Goal: Transaction & Acquisition: Purchase product/service

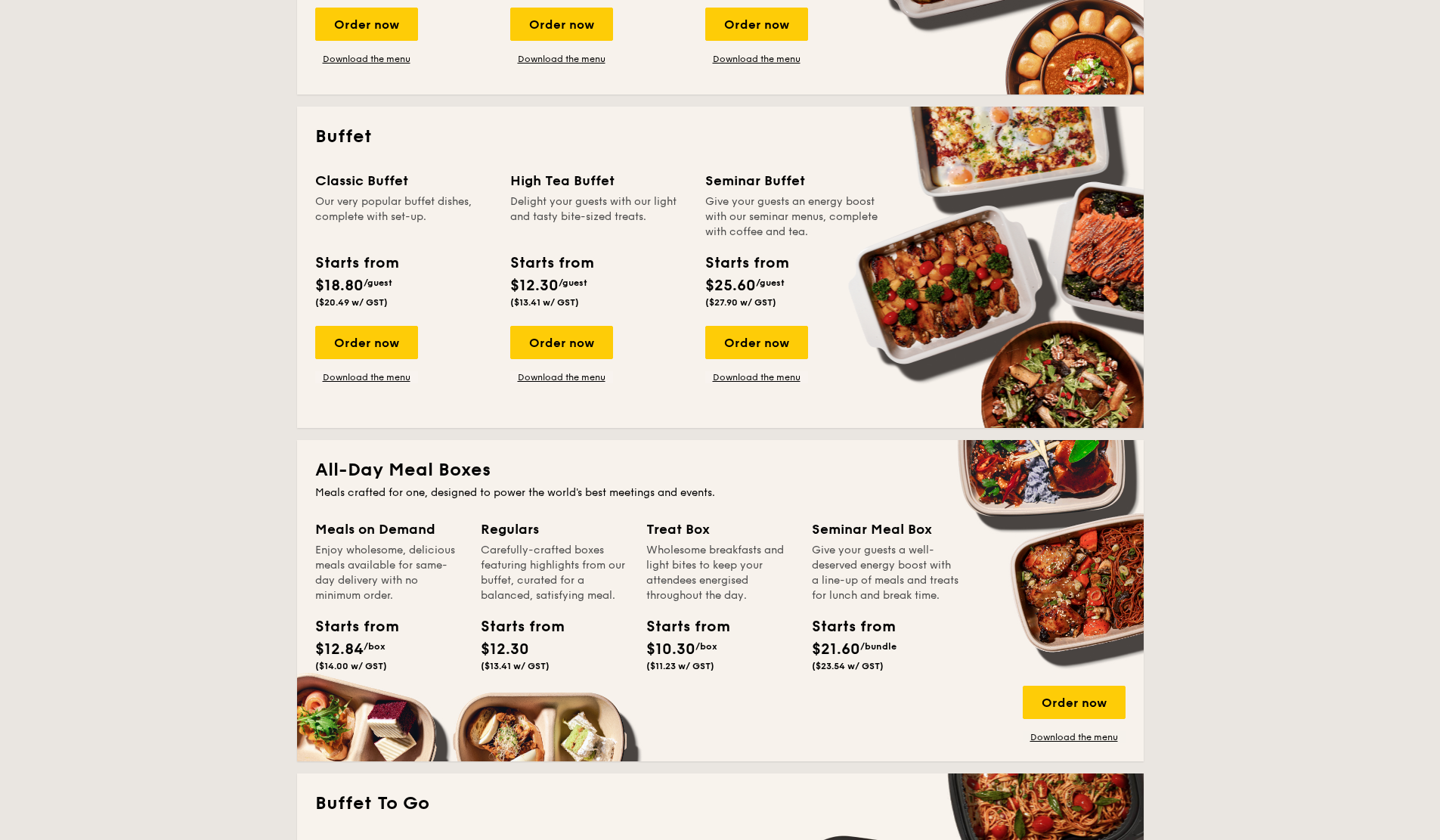
scroll to position [580, 0]
drag, startPoint x: 337, startPoint y: 427, endPoint x: 223, endPoint y: 460, distance: 118.7
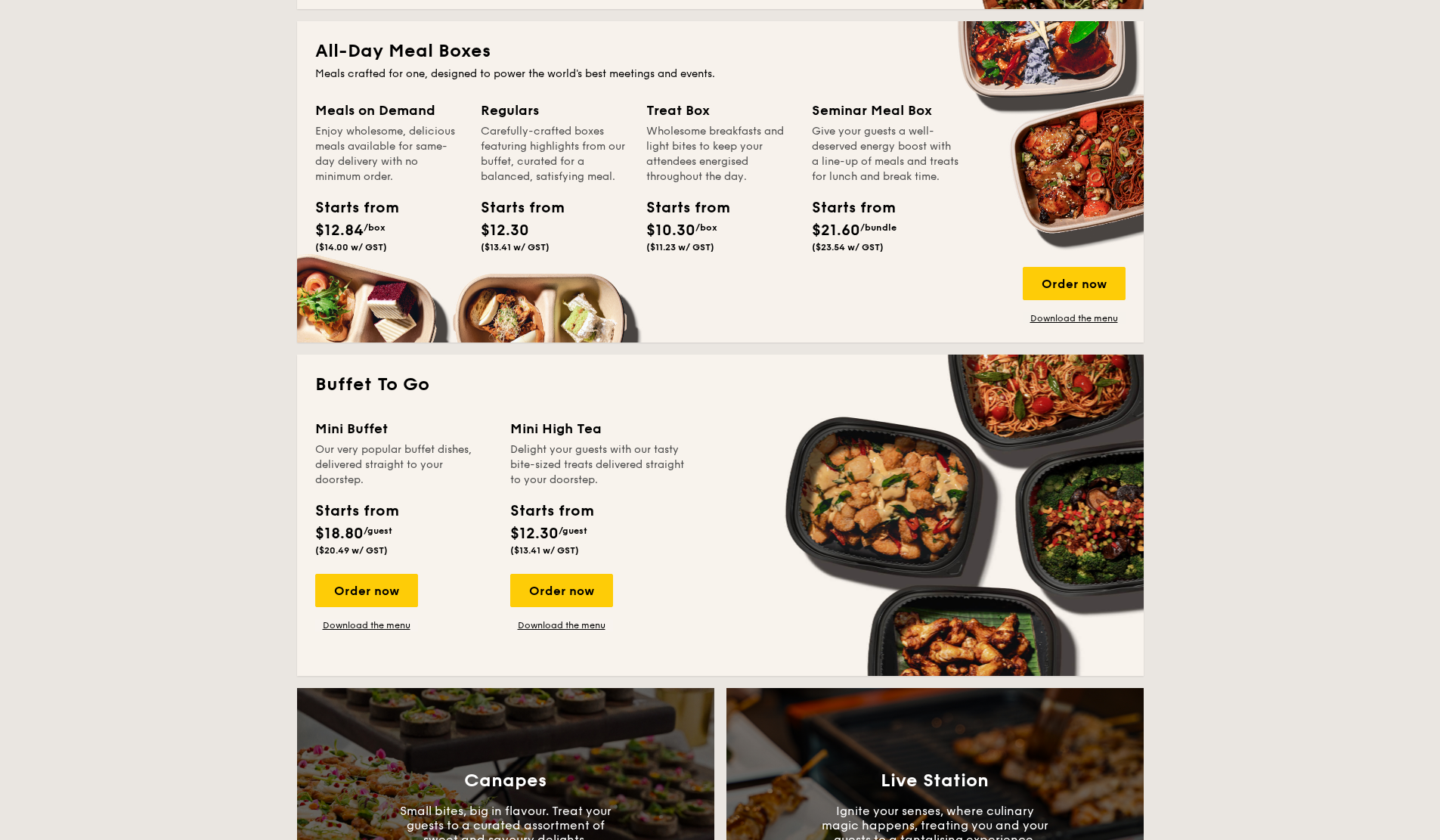
scroll to position [1011, 0]
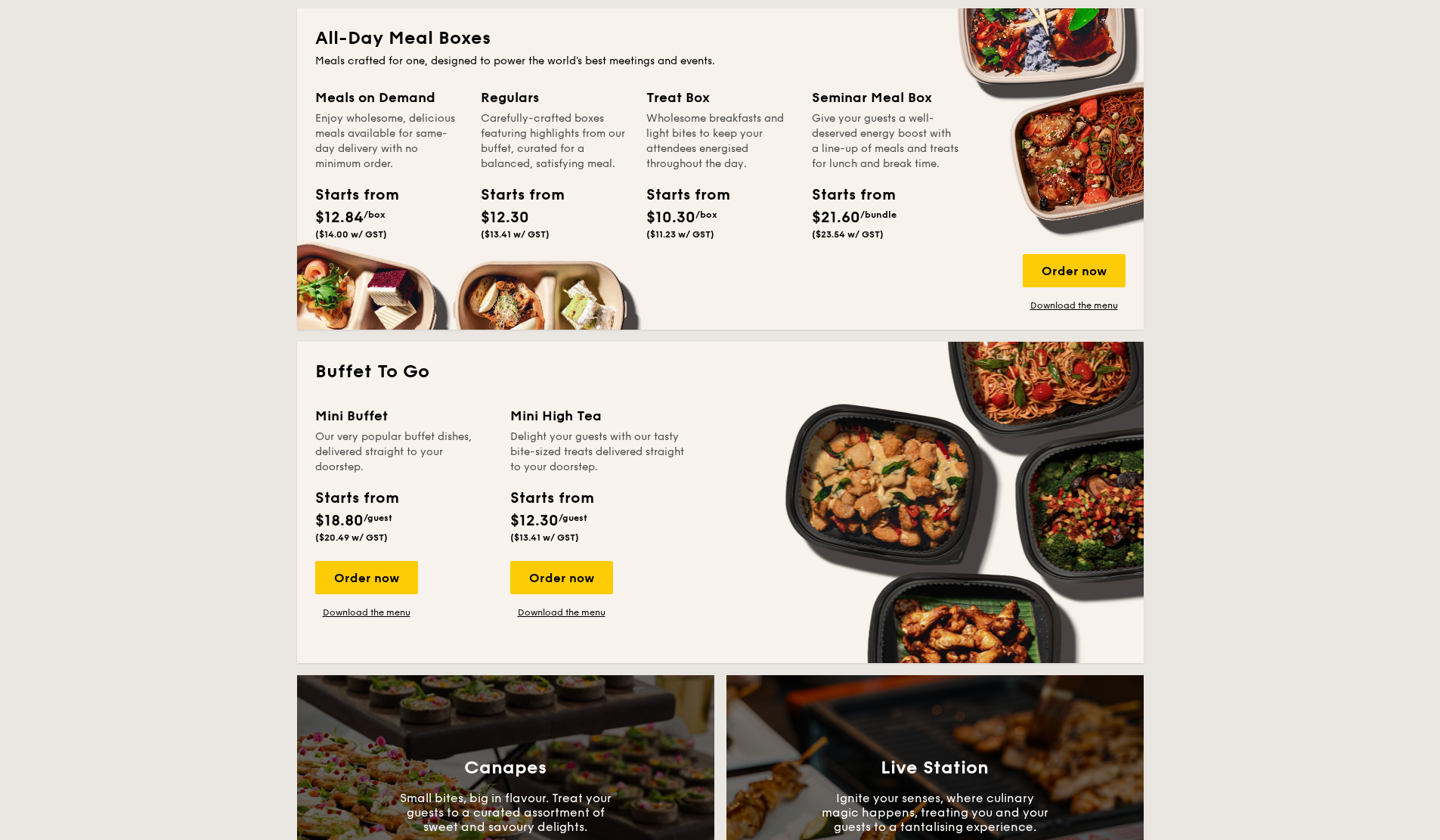
click at [402, 576] on div "Order now" at bounding box center [367, 578] width 103 height 33
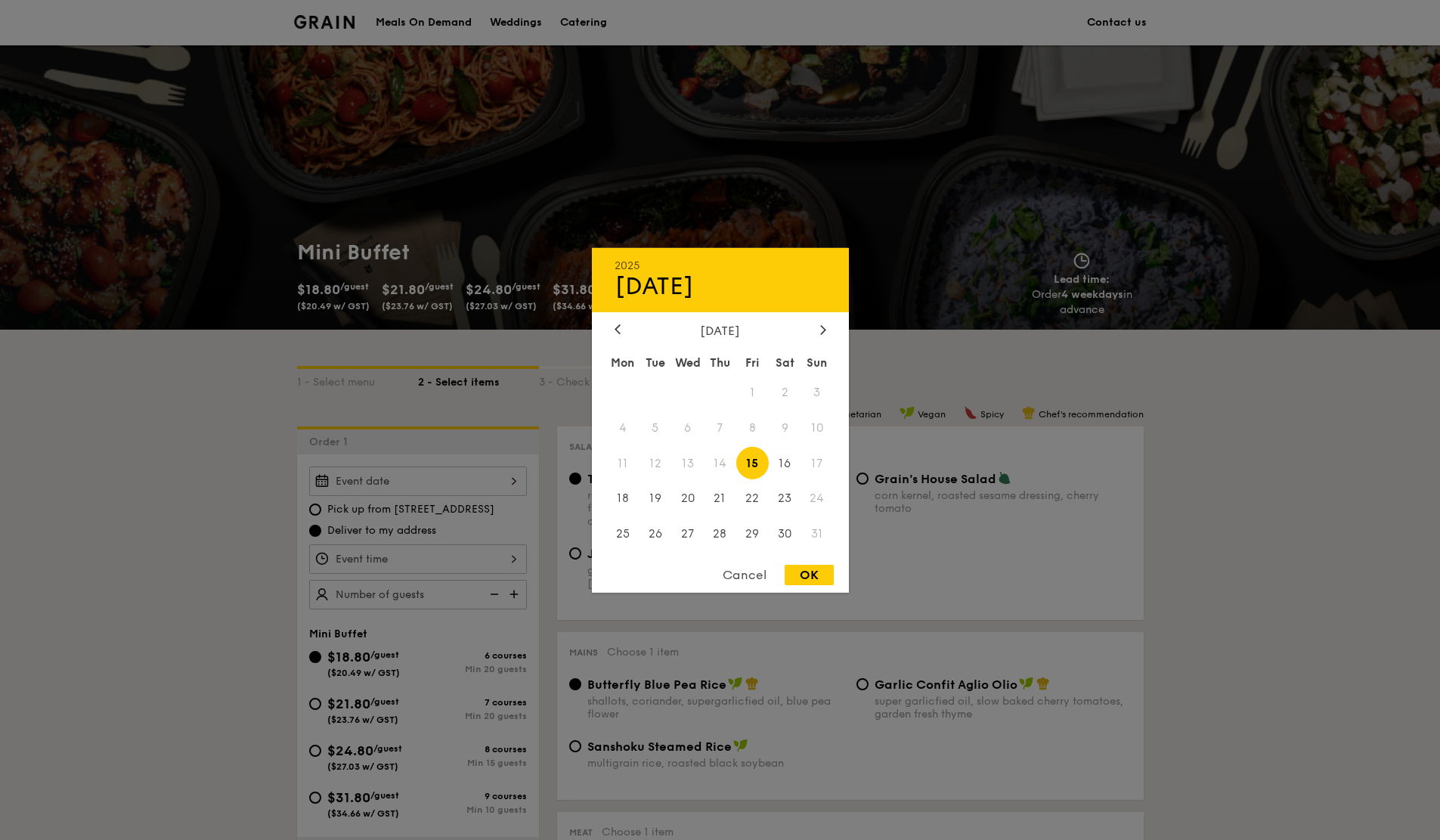
click at [432, 482] on div "2025 Aug [DATE] Tue Wed Thu Fri Sat Sun 1 2 3 4 5 6 7 8 9 10 11 12 13 14 15 16 …" at bounding box center [418, 481] width 218 height 29
click at [748, 465] on span "15" at bounding box center [752, 463] width 32 height 32
click at [460, 566] on div at bounding box center [720, 420] width 1440 height 840
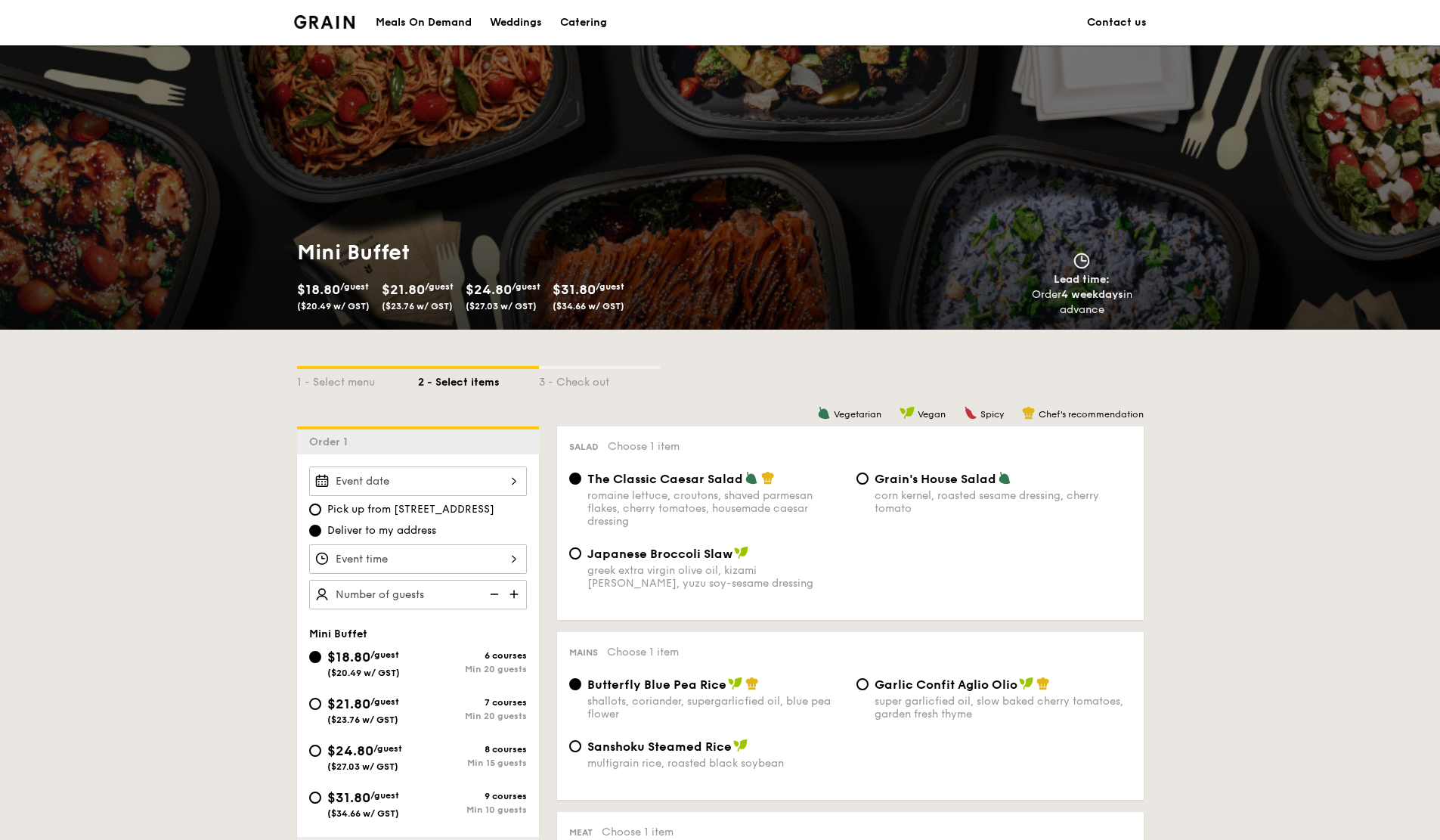
click at [513, 604] on img at bounding box center [515, 593] width 23 height 29
click at [500, 592] on img at bounding box center [492, 593] width 23 height 29
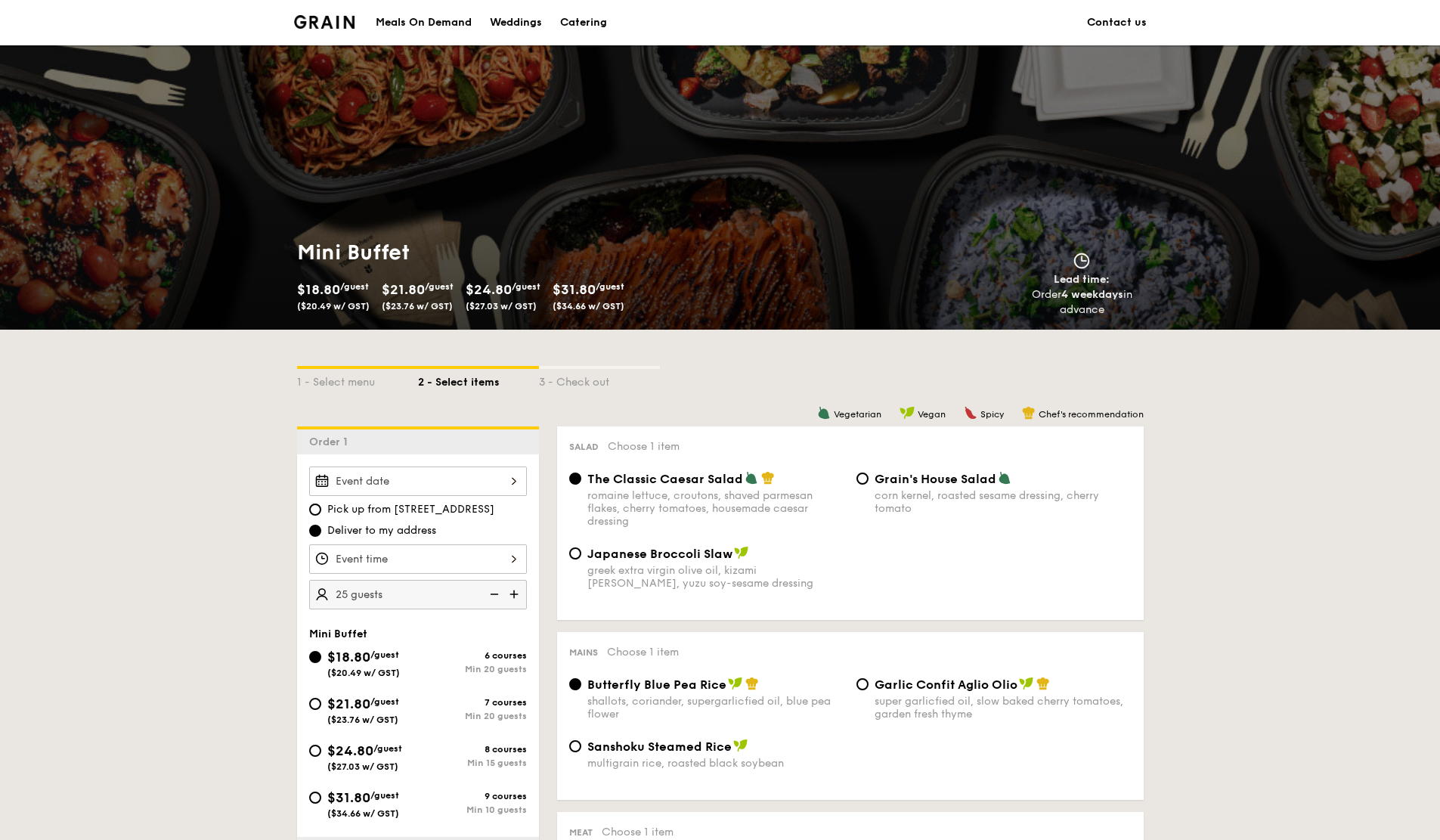
type input "20 guests"
click at [500, 592] on img at bounding box center [492, 593] width 23 height 29
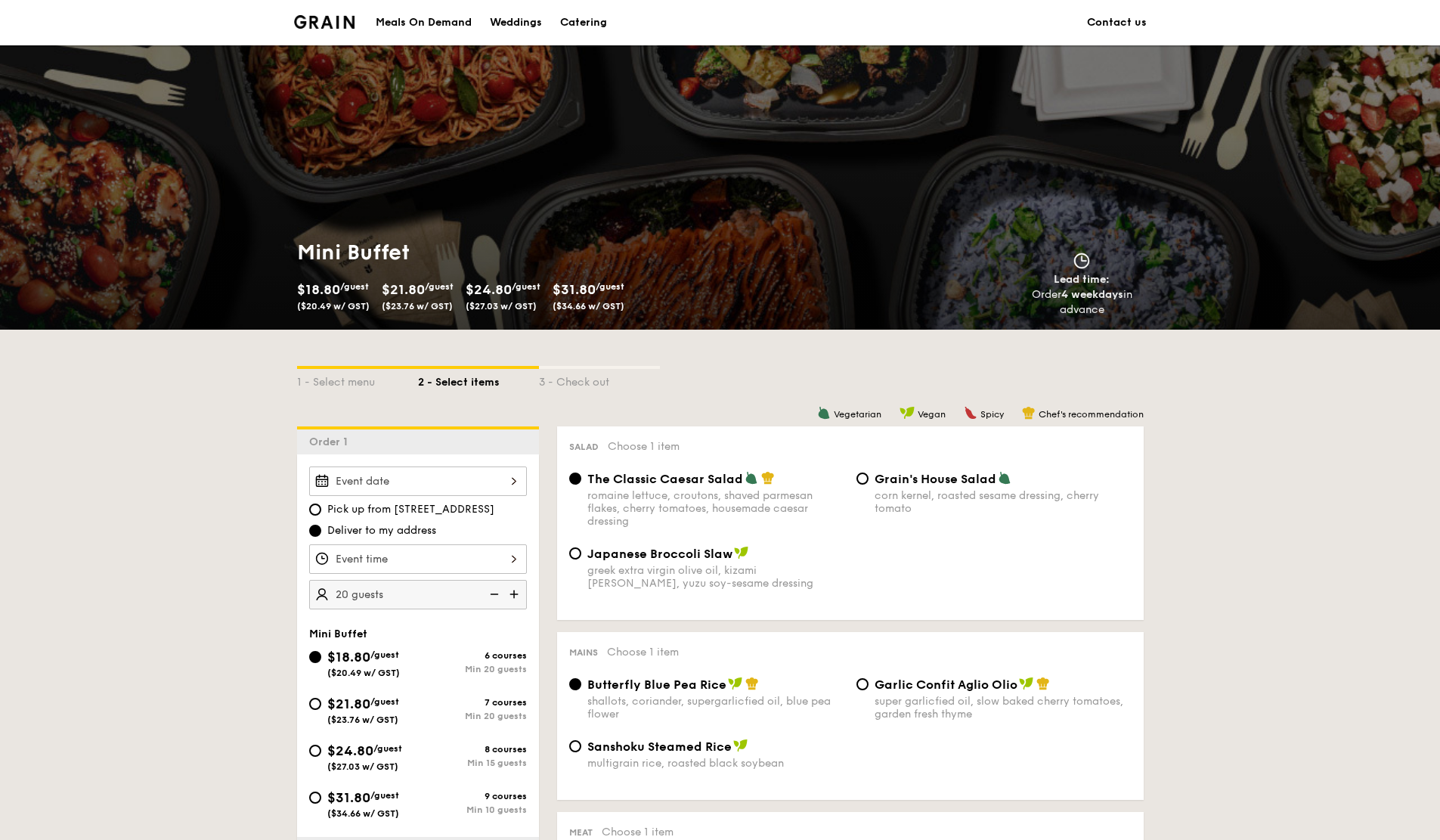
click at [500, 592] on img at bounding box center [492, 593] width 23 height 29
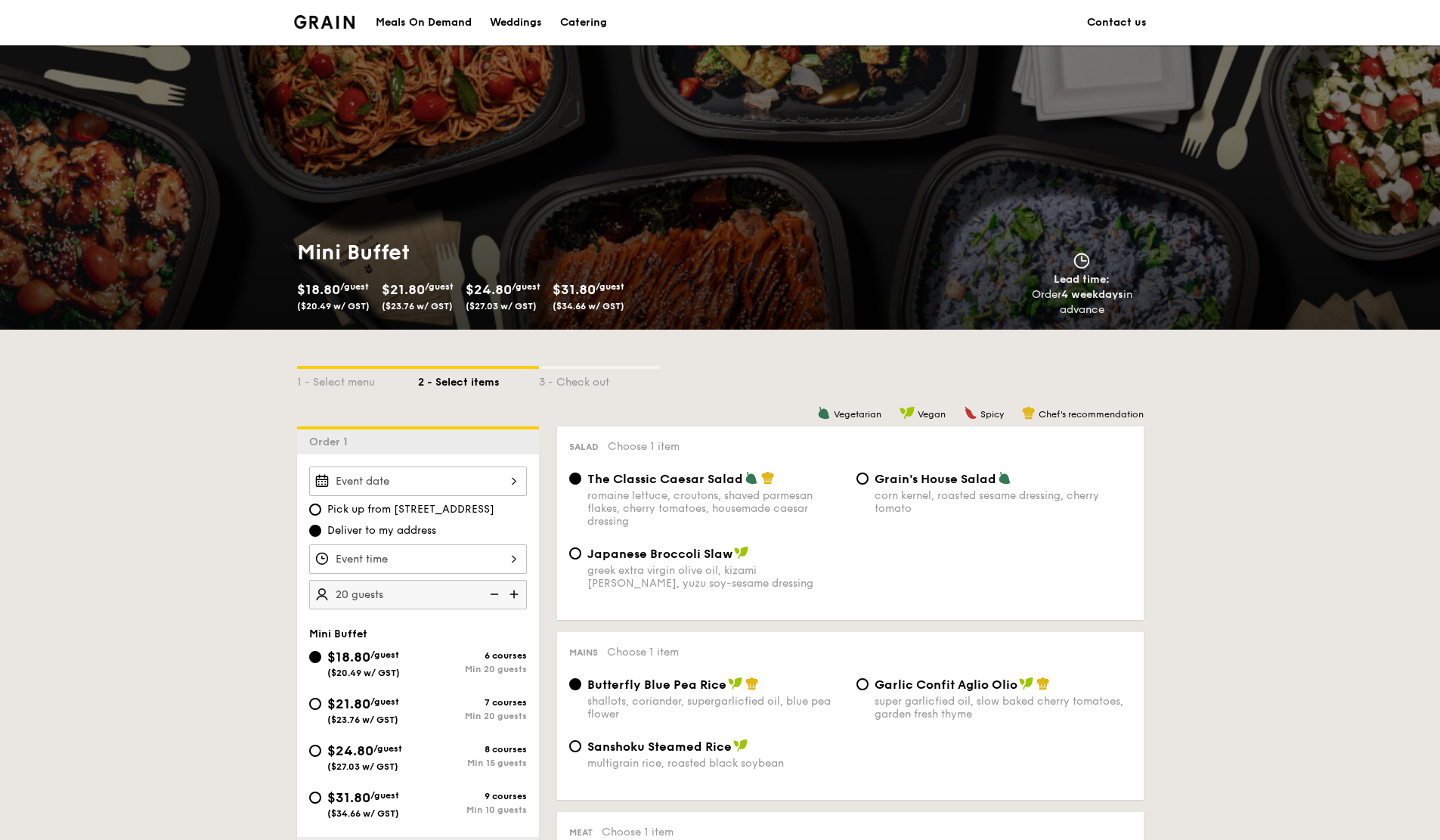
click at [500, 592] on img at bounding box center [492, 593] width 23 height 29
click at [586, 17] on div "Catering" at bounding box center [583, 22] width 47 height 45
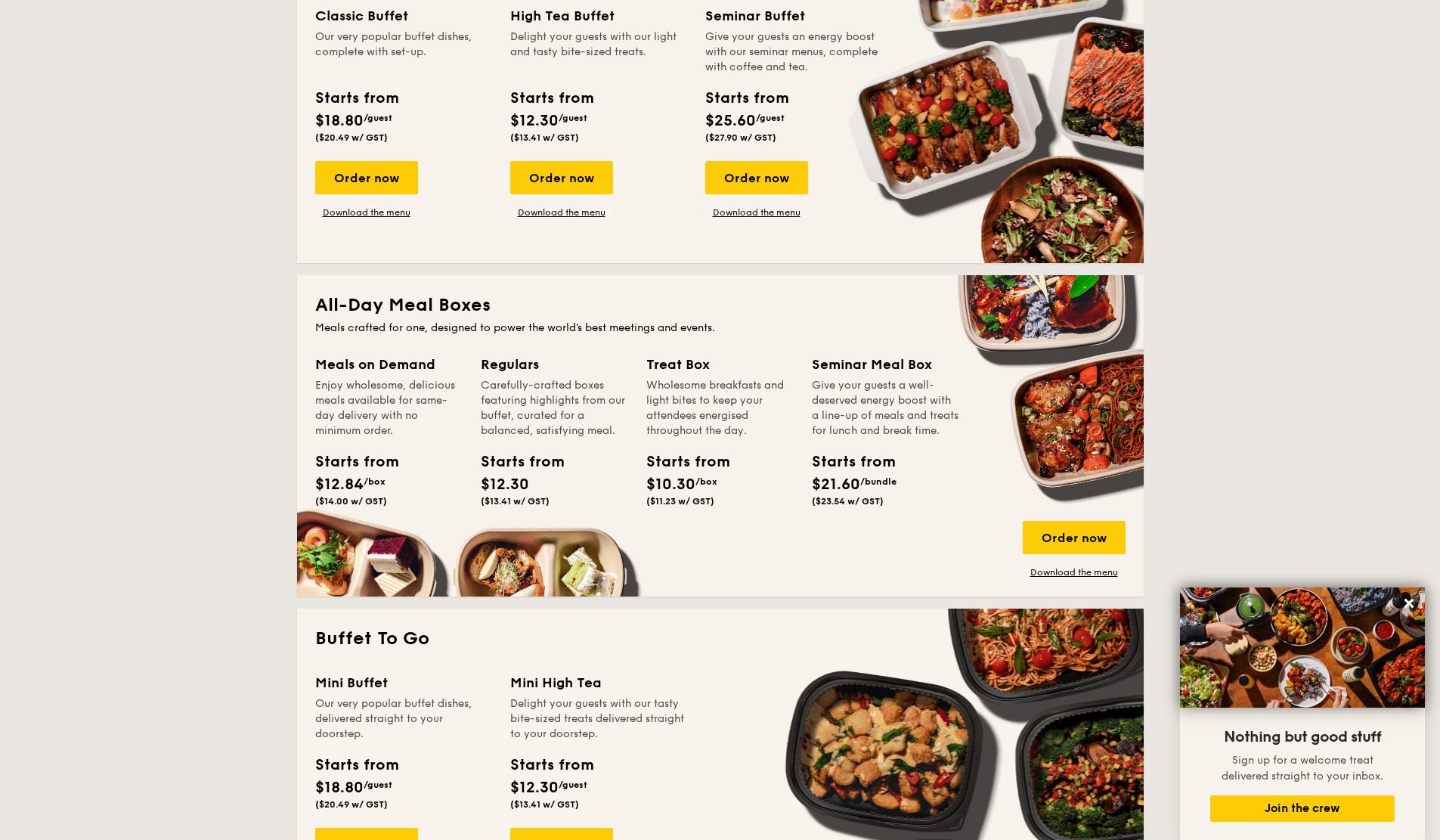
scroll to position [745, 0]
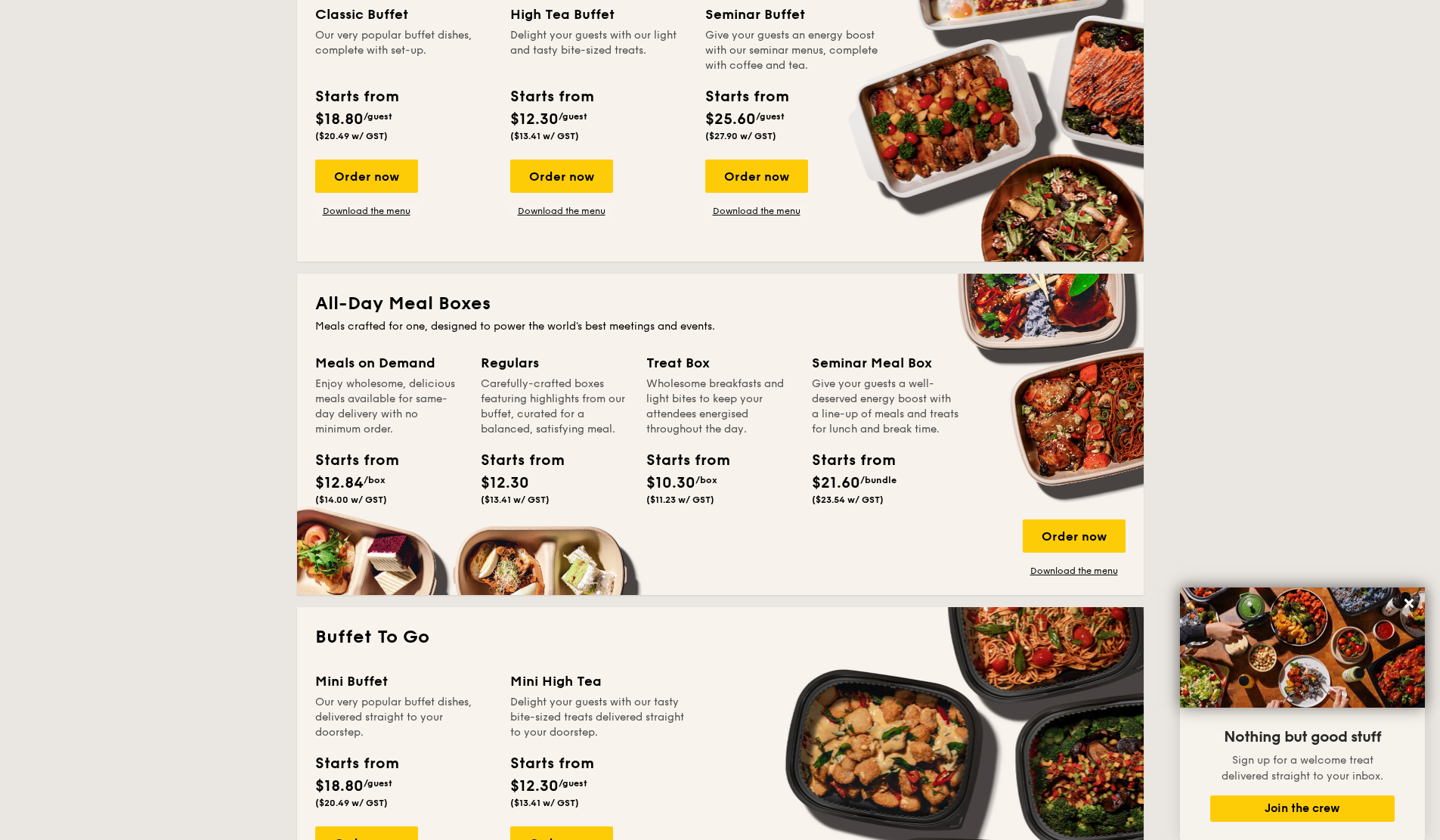
click at [1036, 543] on div "Order now" at bounding box center [1075, 536] width 103 height 33
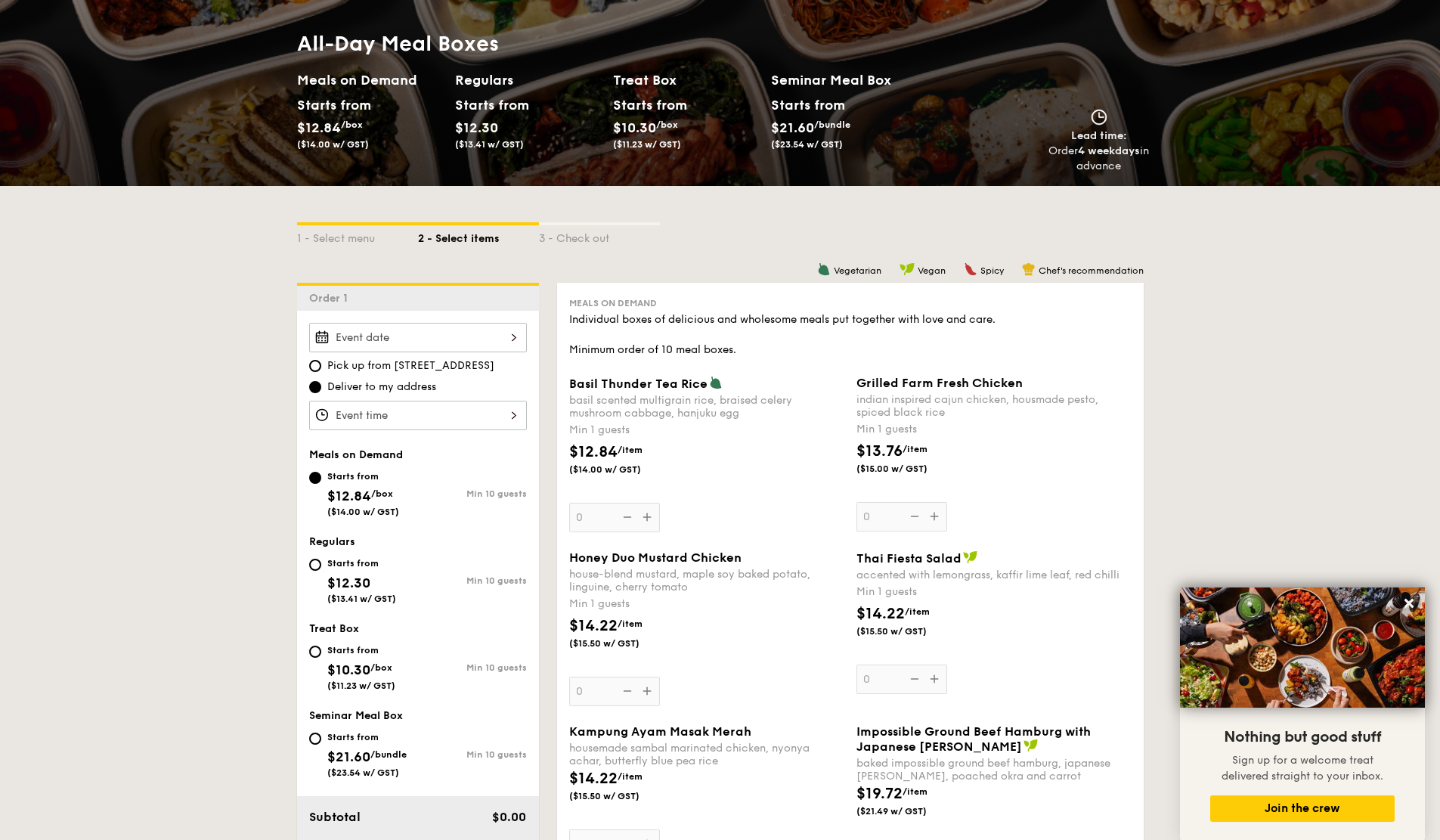
scroll to position [107, 0]
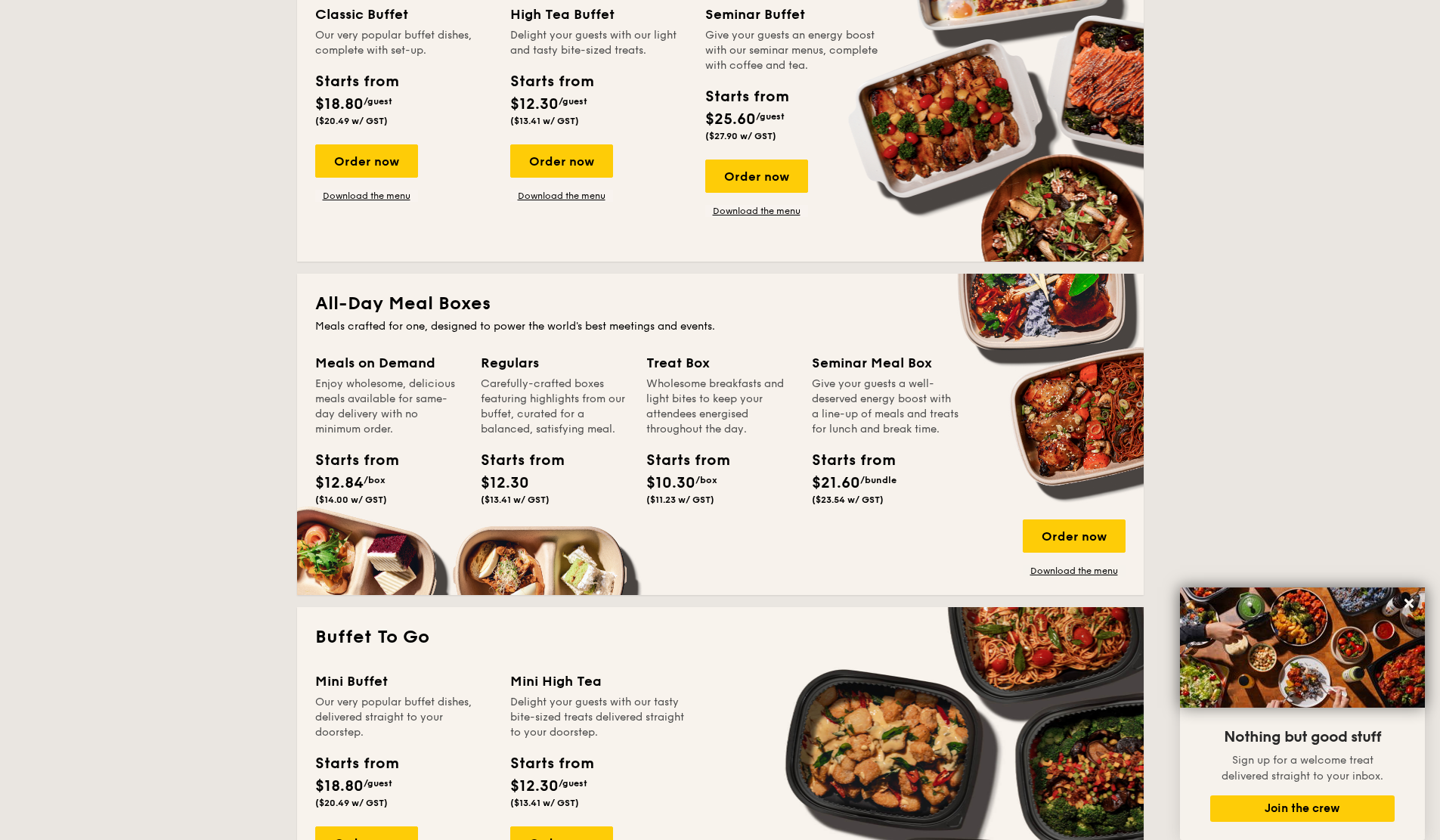
scroll to position [2398, 0]
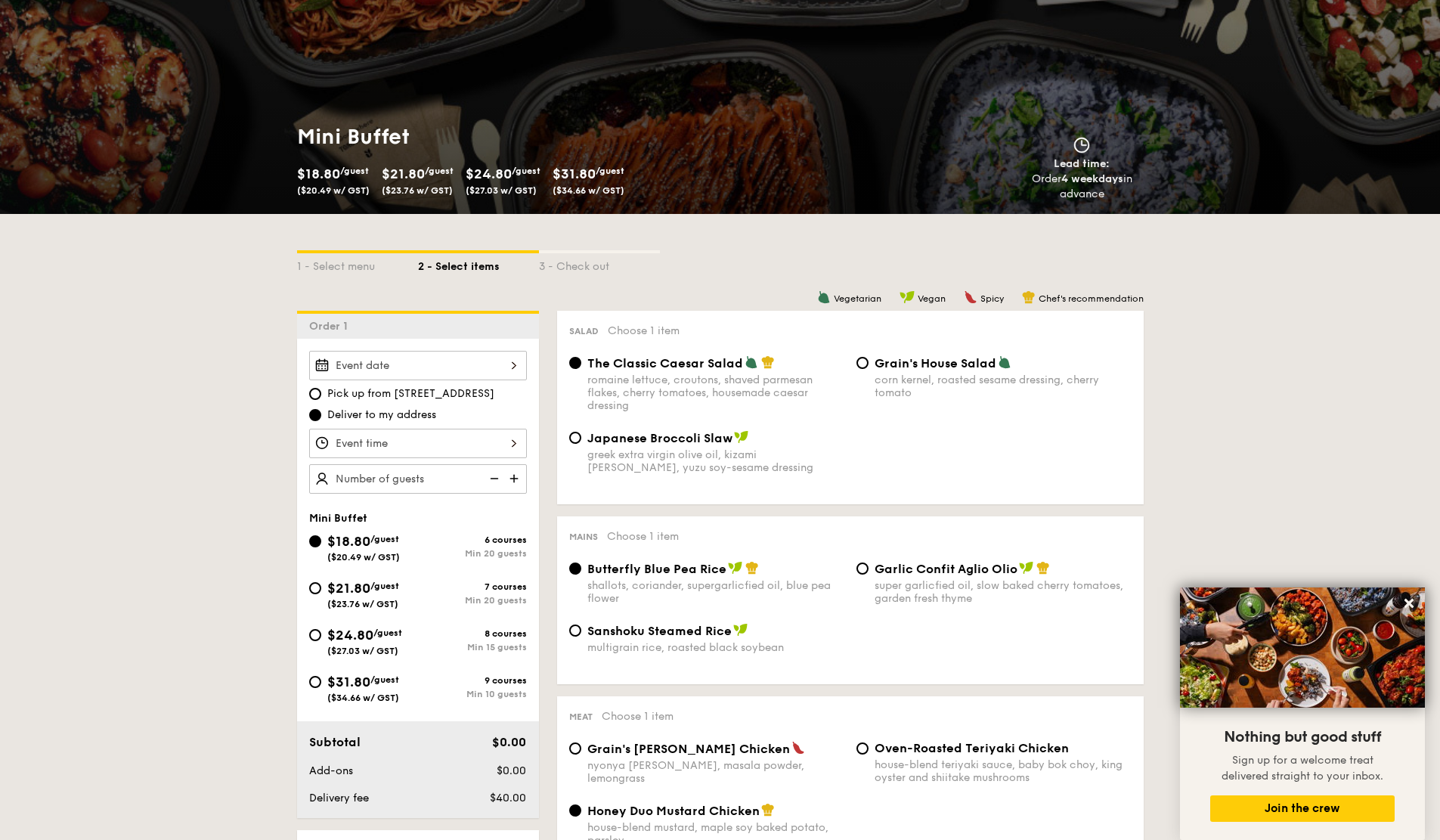
scroll to position [117, 0]
click at [315, 681] on input "$31.80 /guest ($34.66 w/ GST) 9 courses Min 10 guests" at bounding box center [315, 681] width 12 height 12
radio input "true"
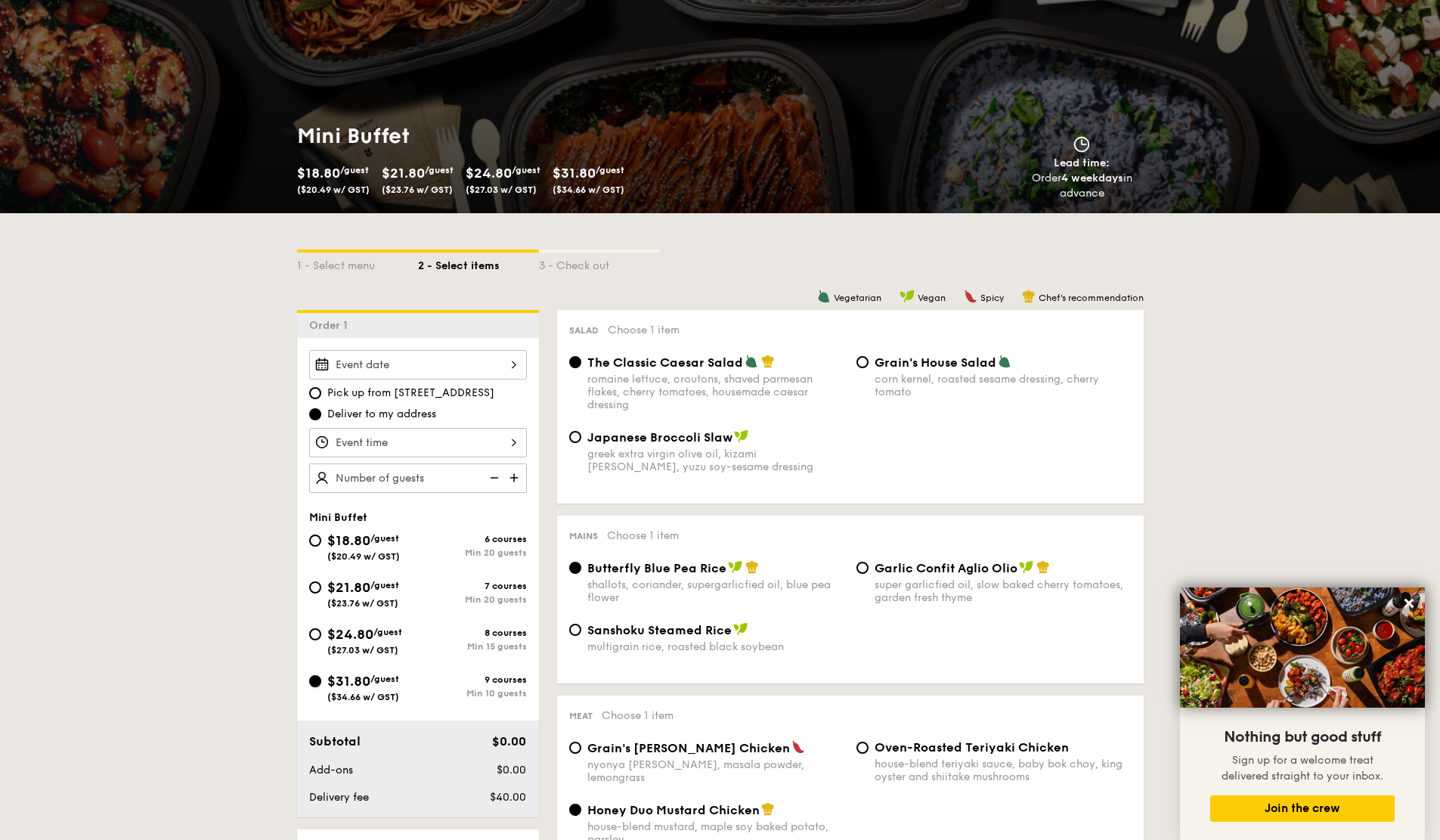
radio input "true"
radio input "false"
radio input "true"
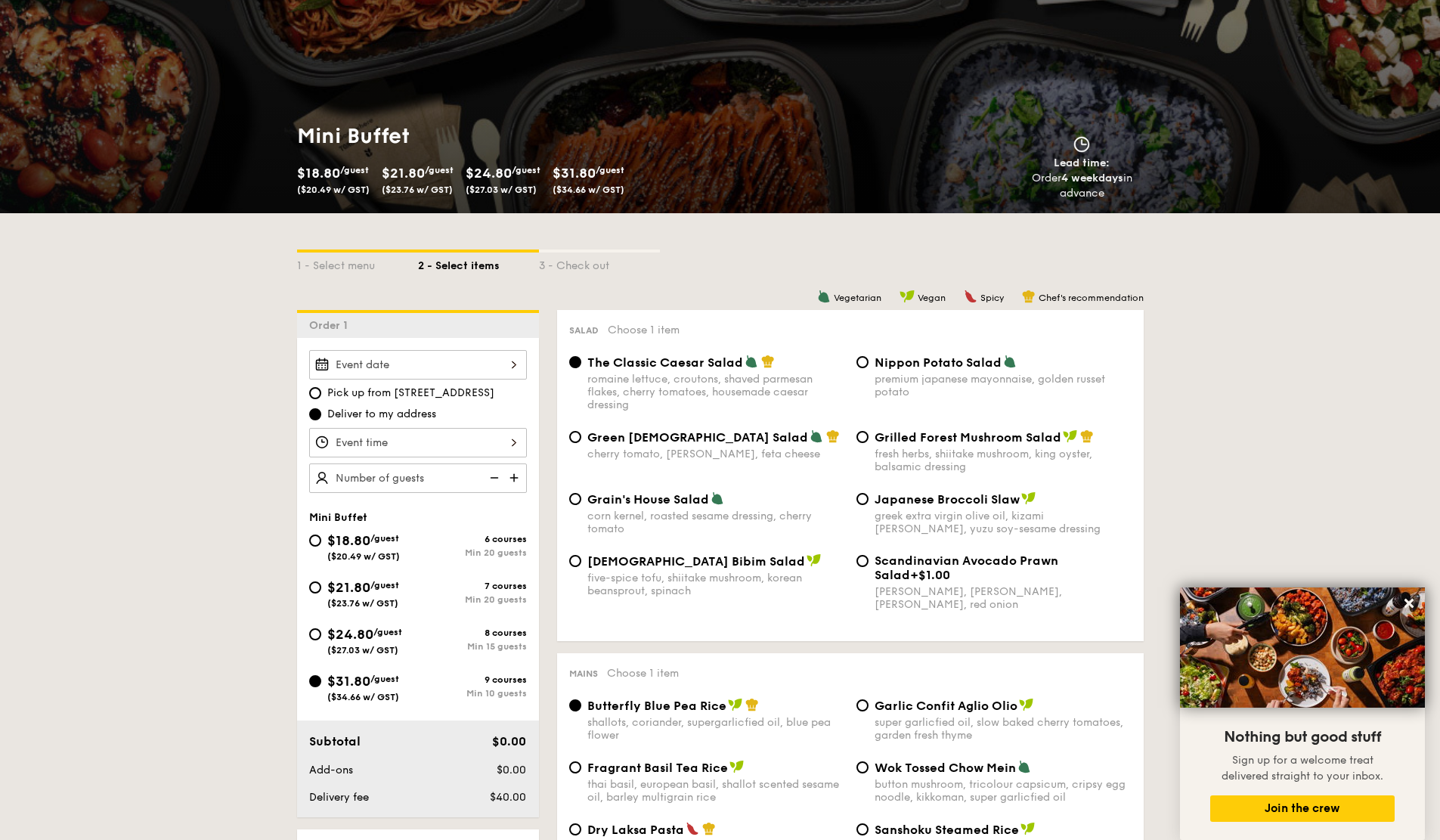
click at [518, 478] on img at bounding box center [515, 478] width 23 height 29
click at [494, 481] on img at bounding box center [492, 478] width 23 height 29
type input "10 guests"
click at [783, 556] on div "[DEMOGRAPHIC_DATA] Bibim Salad" at bounding box center [715, 560] width 257 height 15
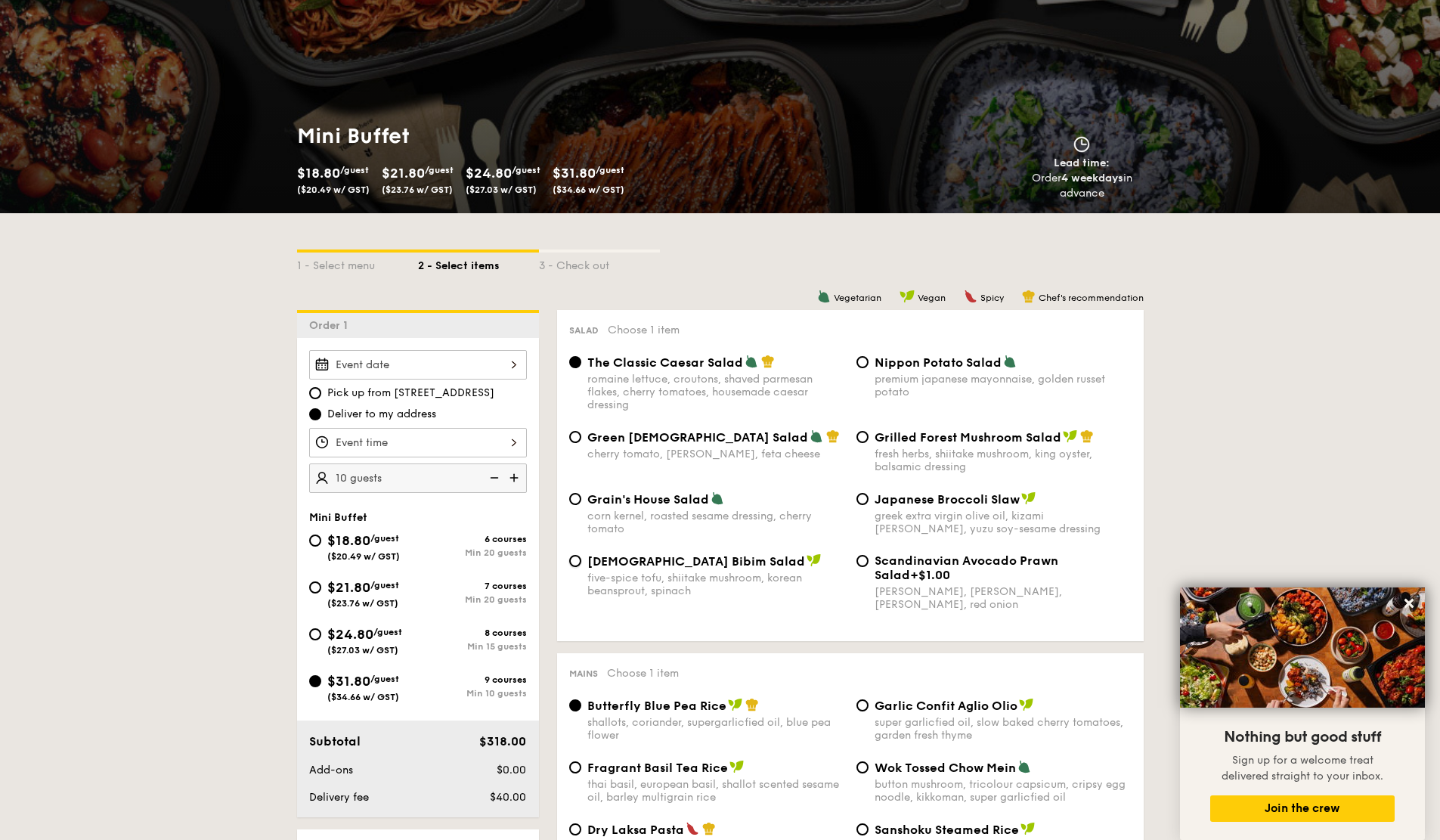
click at [582, 556] on input "Korean Bibim Salad five-spice tofu, shiitake mushroom, korean beansprout, spina…" at bounding box center [575, 560] width 12 height 12
radio input "true"
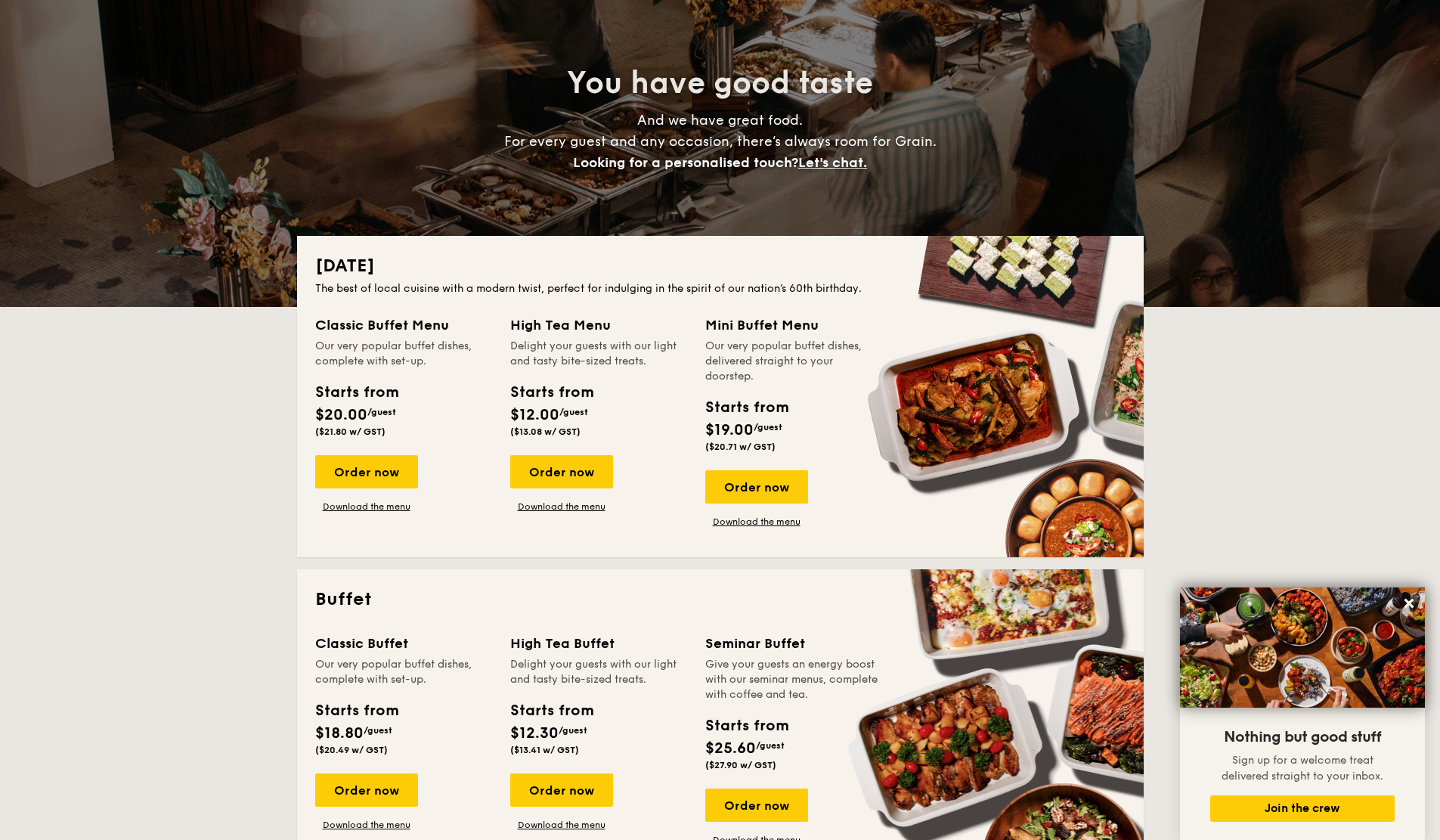
scroll to position [3260, 0]
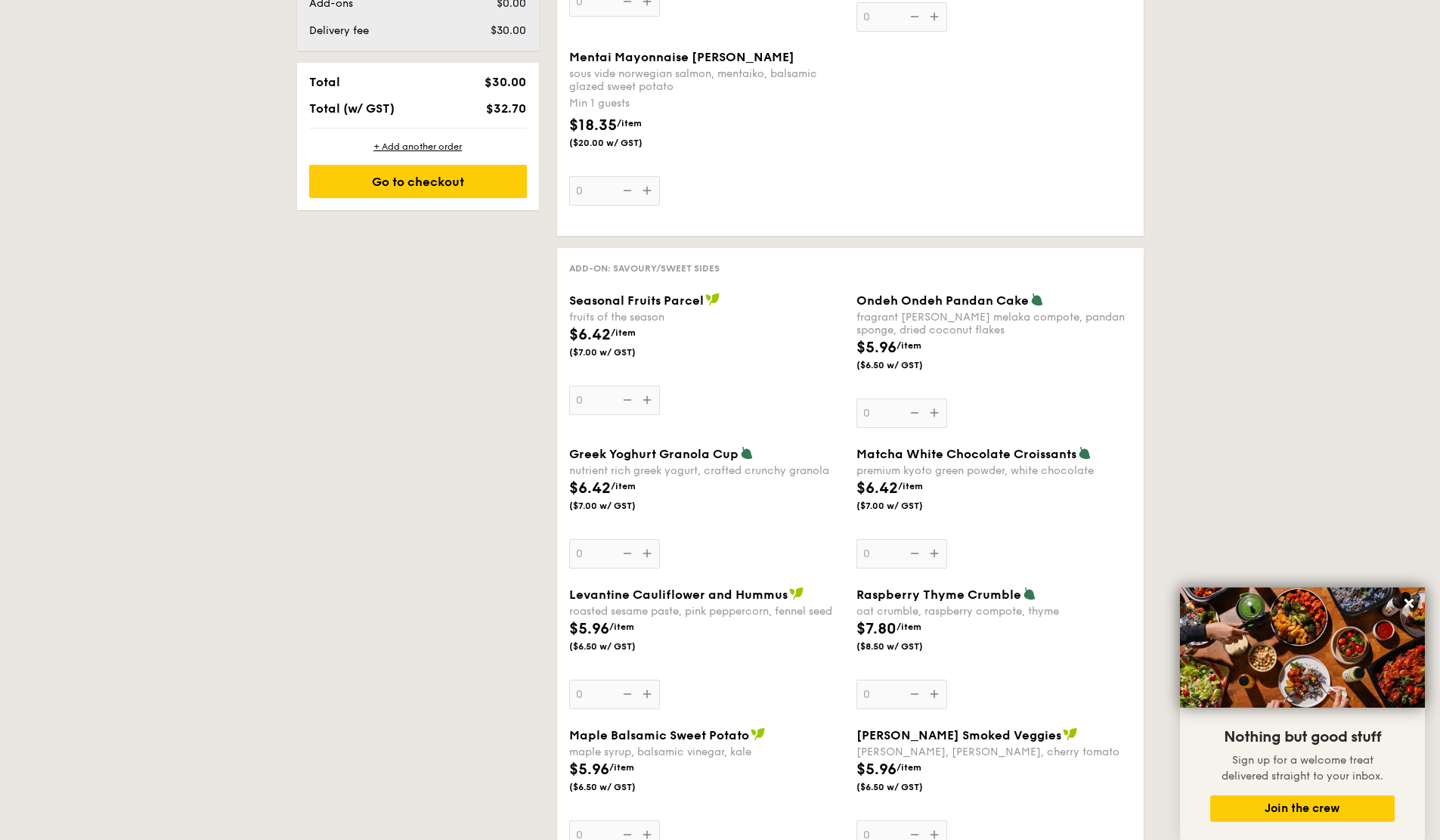
scroll to position [986, 0]
click at [368, 294] on div "1 - Select menu 2 - Select items 3 - Check out Order 1 Pick up from [STREET_ADD…" at bounding box center [720, 837] width 871 height 2989
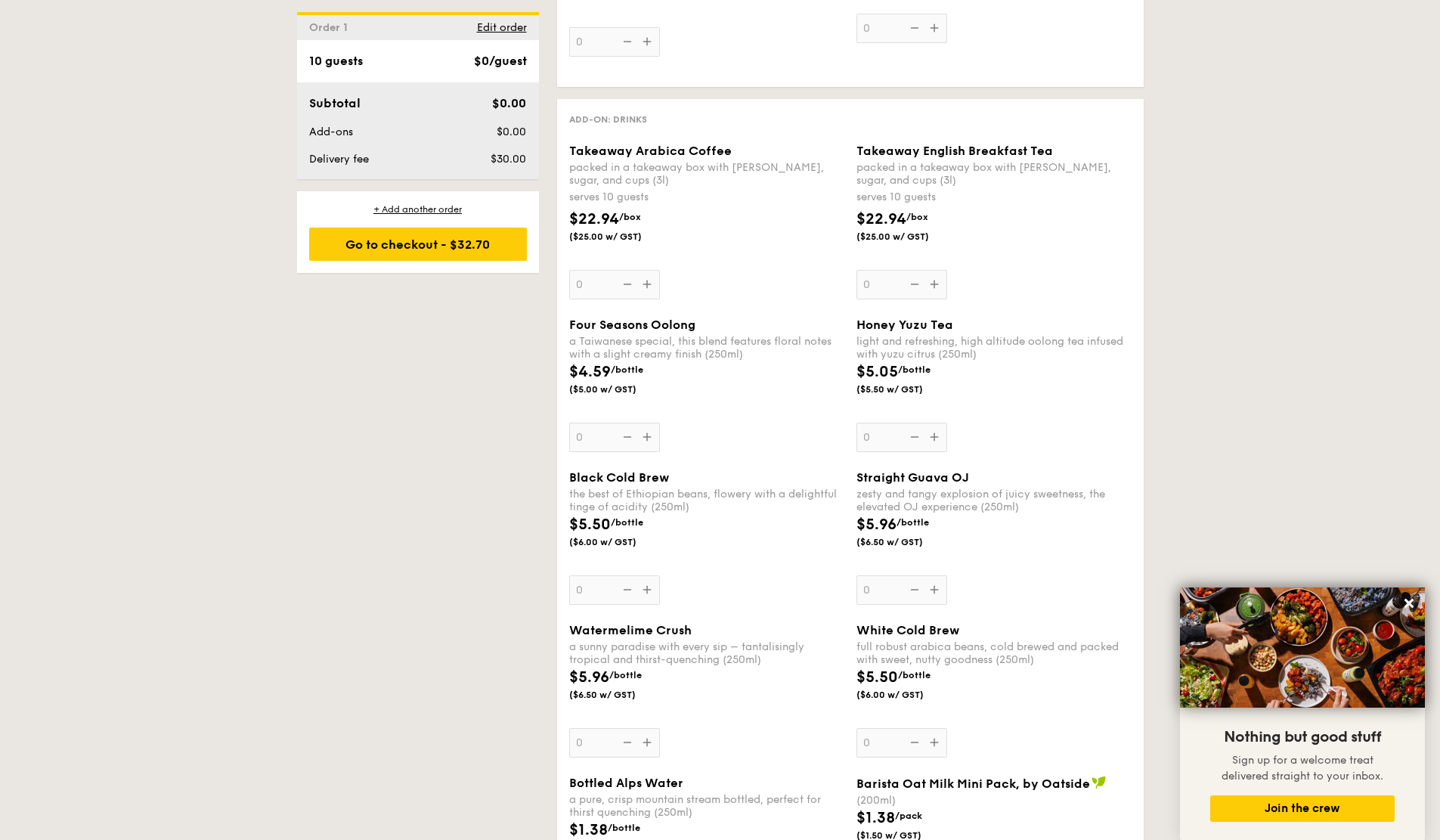
scroll to position [1933, 0]
